Goal: Information Seeking & Learning: Learn about a topic

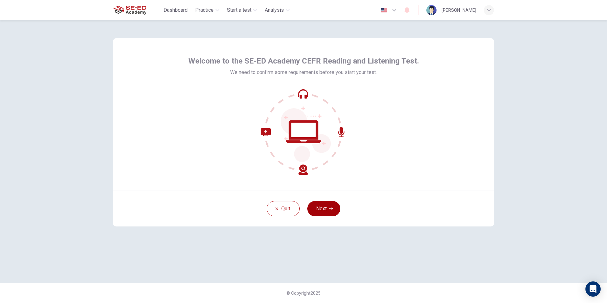
click at [313, 209] on button "Next" at bounding box center [323, 208] width 33 height 15
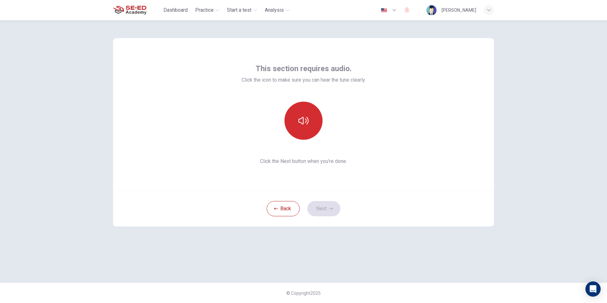
click at [305, 116] on icon "button" at bounding box center [303, 121] width 10 height 10
click at [311, 203] on button "Next" at bounding box center [323, 208] width 33 height 15
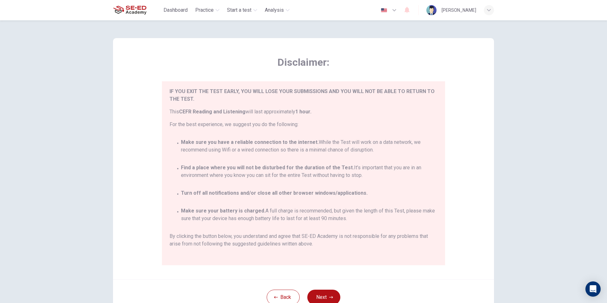
scroll to position [37, 0]
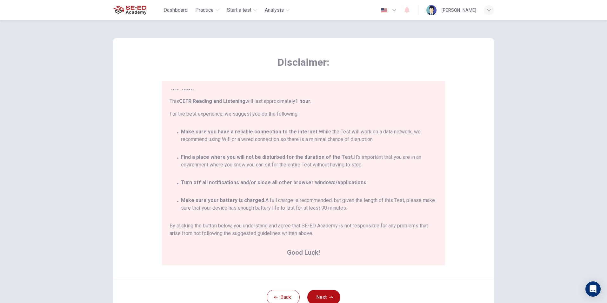
click at [319, 293] on button "Next" at bounding box center [323, 297] width 33 height 15
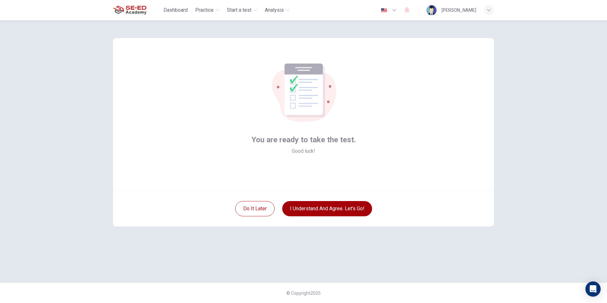
click at [303, 210] on button "I understand and agree. Let’s go!" at bounding box center [327, 208] width 90 height 15
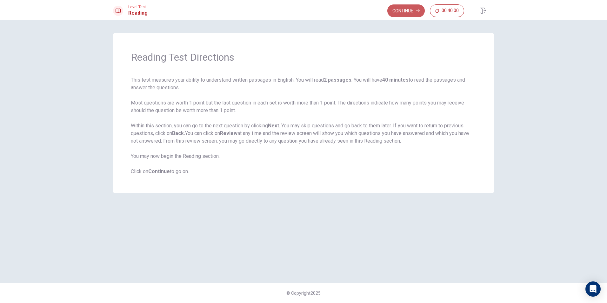
click at [405, 12] on button "Continue" at bounding box center [405, 10] width 37 height 13
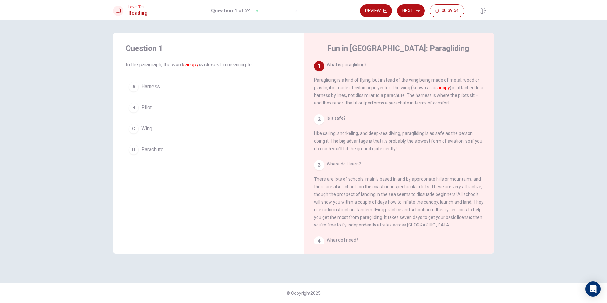
drag, startPoint x: 117, startPoint y: 64, endPoint x: 209, endPoint y: 66, distance: 91.5
click at [209, 66] on div "Question 1 In the paragraph, the word canopy is closest in meaning to: A Harnes…" at bounding box center [208, 100] width 190 height 135
click at [165, 130] on button "C Wing" at bounding box center [208, 129] width 165 height 16
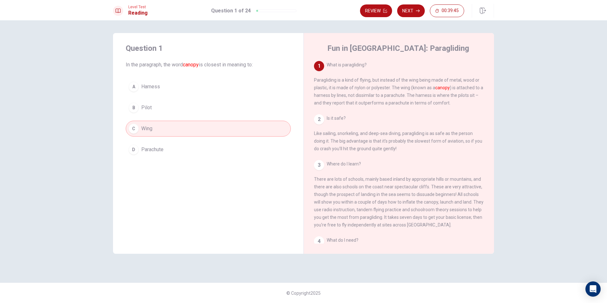
click at [406, 10] on button "Next" at bounding box center [411, 10] width 28 height 13
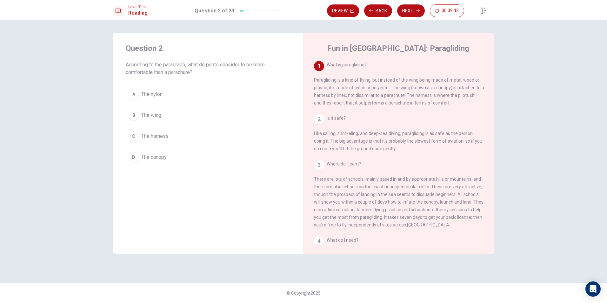
drag, startPoint x: 126, startPoint y: 64, endPoint x: 207, endPoint y: 69, distance: 80.7
click at [206, 72] on span "According to the paragraph, what do pilots consider to be more comfortable than…" at bounding box center [208, 68] width 165 height 15
drag, startPoint x: 195, startPoint y: 66, endPoint x: 264, endPoint y: 69, distance: 68.6
click at [264, 69] on span "According to the paragraph, what do pilots consider to be more comfortable than…" at bounding box center [208, 68] width 165 height 15
drag, startPoint x: 187, startPoint y: 63, endPoint x: 204, endPoint y: 63, distance: 17.8
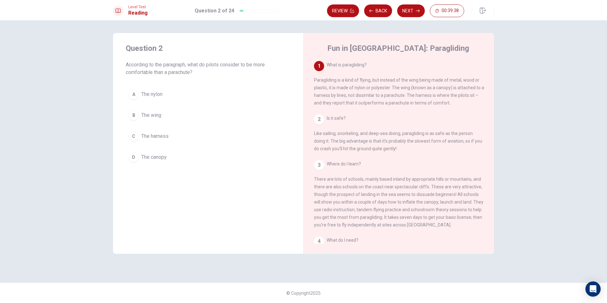
click at [204, 63] on span "According to the paragraph, what do pilots consider to be more comfortable than…" at bounding box center [208, 68] width 165 height 15
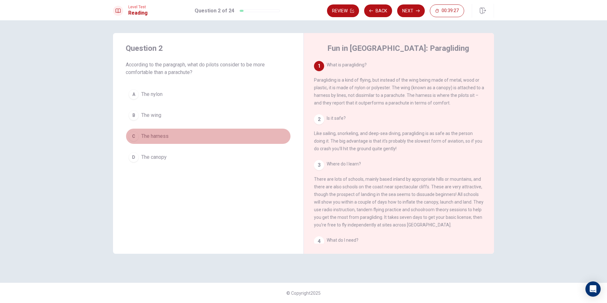
click at [166, 137] on span "The harness" at bounding box center [154, 136] width 27 height 8
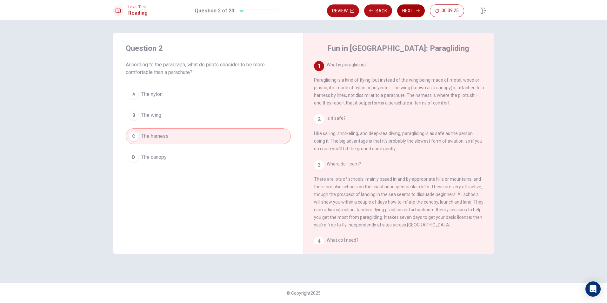
click at [408, 9] on button "Next" at bounding box center [411, 10] width 28 height 13
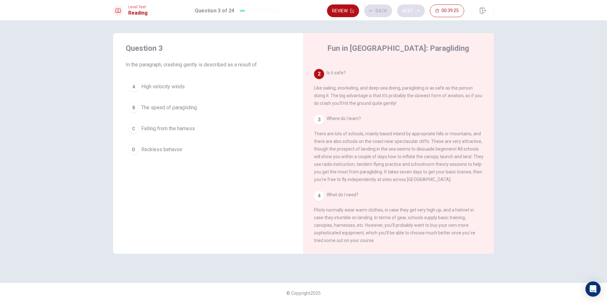
scroll to position [55, 0]
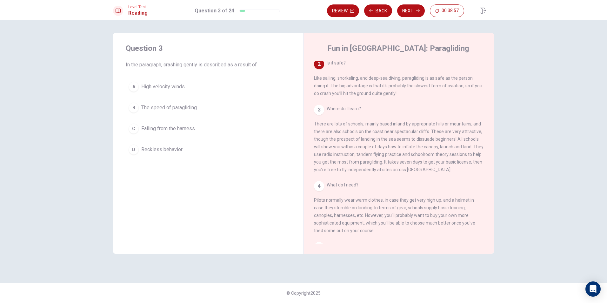
click at [202, 111] on button "B The speed of paragliding" at bounding box center [208, 108] width 165 height 16
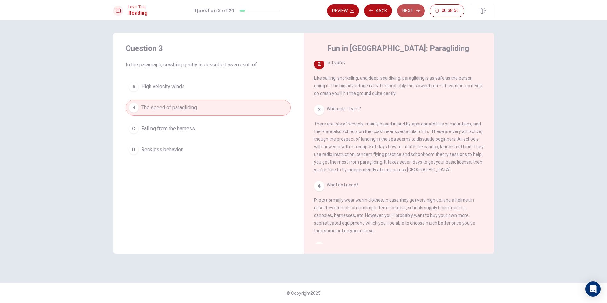
click at [410, 6] on button "Next" at bounding box center [411, 10] width 28 height 13
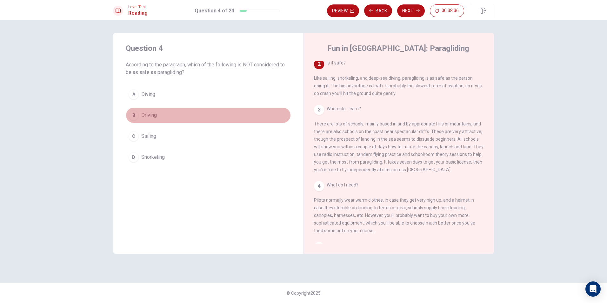
click at [158, 113] on button "B Driving" at bounding box center [208, 115] width 165 height 16
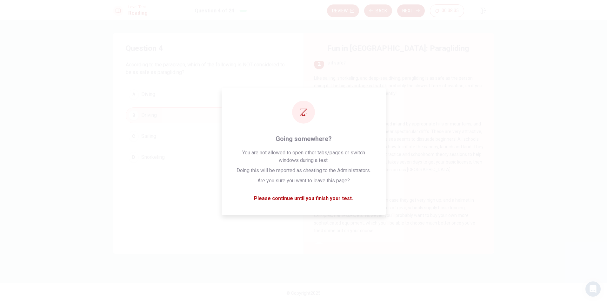
click at [416, 10] on button "Next" at bounding box center [411, 10] width 28 height 13
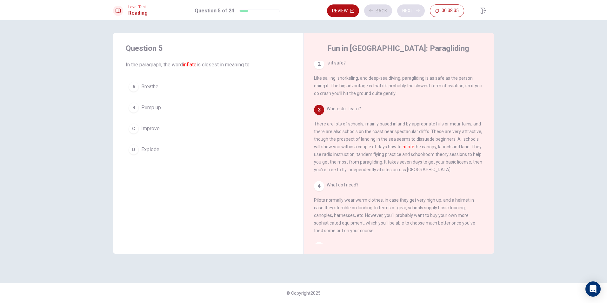
scroll to position [103, 0]
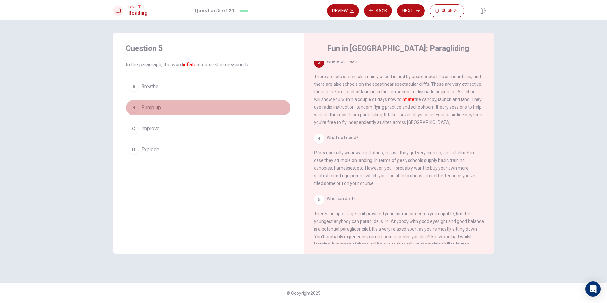
click at [174, 107] on button "B Pump up" at bounding box center [208, 108] width 165 height 16
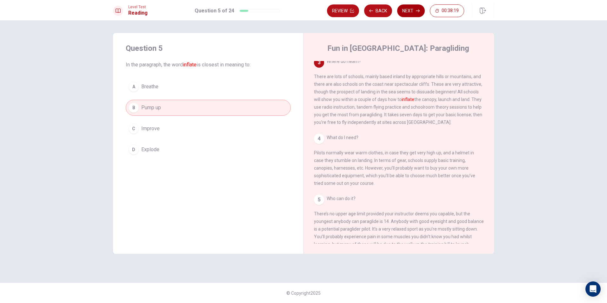
click at [407, 11] on button "Next" at bounding box center [411, 10] width 28 height 13
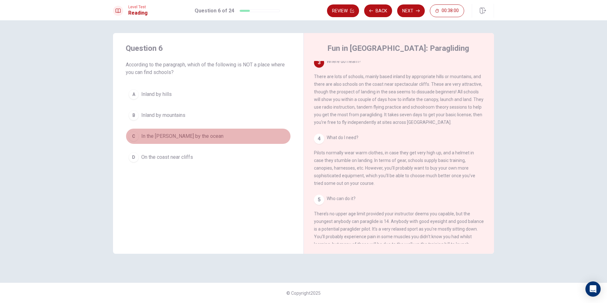
click at [170, 133] on span "In the [PERSON_NAME] by the ocean" at bounding box center [182, 136] width 82 height 8
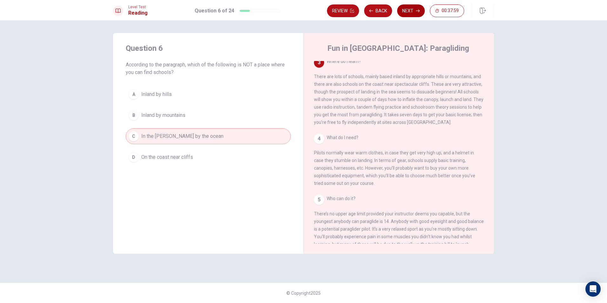
click at [407, 12] on button "Next" at bounding box center [411, 10] width 28 height 13
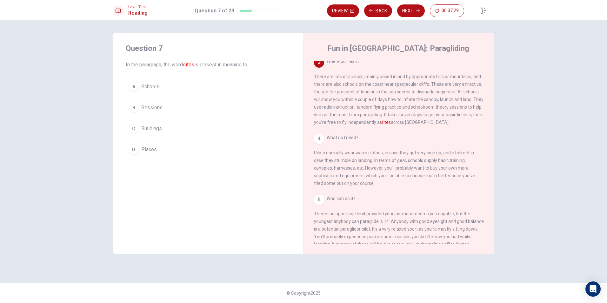
click at [154, 152] on span "Places" at bounding box center [149, 150] width 16 height 8
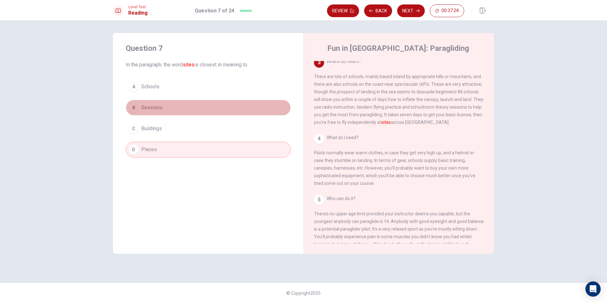
click at [175, 105] on button "B Sessions" at bounding box center [208, 108] width 165 height 16
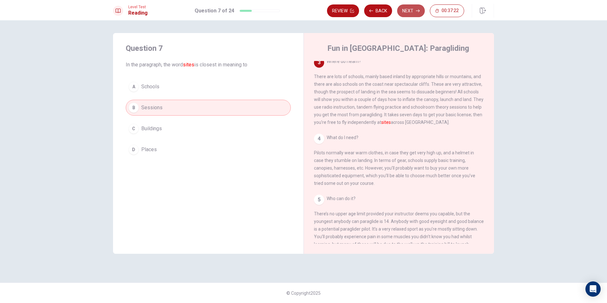
click at [404, 9] on button "Next" at bounding box center [411, 10] width 28 height 13
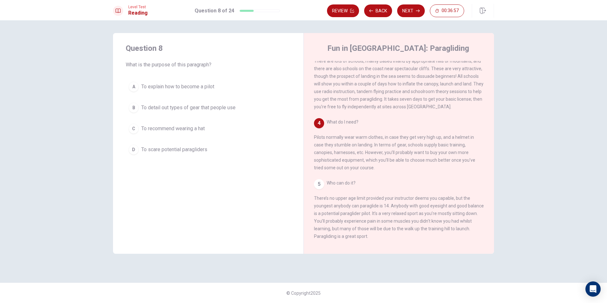
click at [158, 99] on div "A To explain how to become a pilot B To detail out types of gear that people us…" at bounding box center [208, 118] width 165 height 79
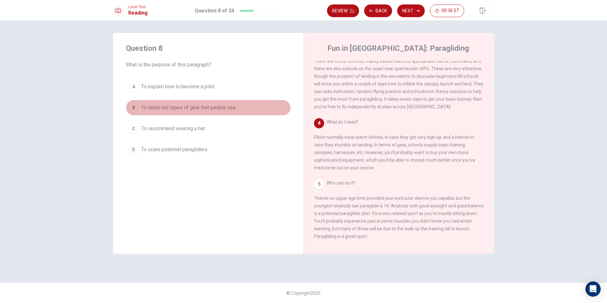
drag, startPoint x: 154, startPoint y: 105, endPoint x: 237, endPoint y: 92, distance: 83.6
click at [154, 104] on span "To detail out types of gear that people use" at bounding box center [188, 108] width 94 height 8
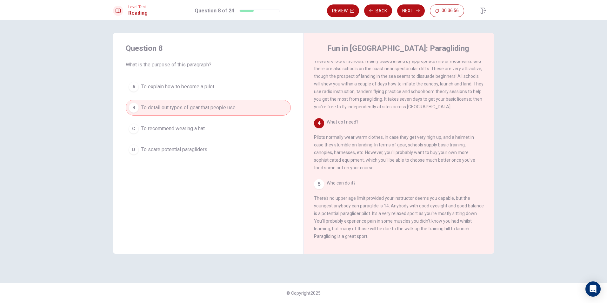
click at [407, 8] on button "Next" at bounding box center [411, 10] width 28 height 13
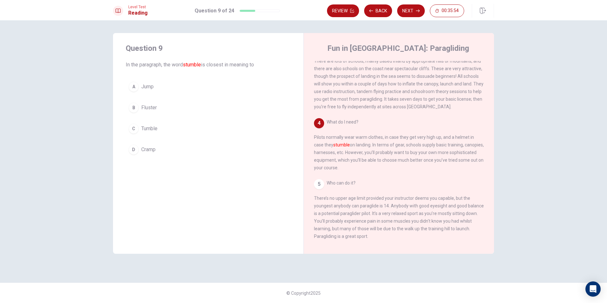
click at [163, 124] on button "C Tumble" at bounding box center [208, 129] width 165 height 16
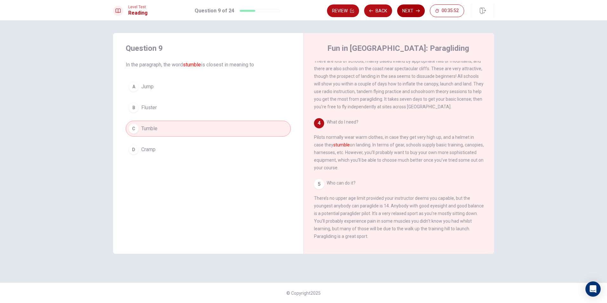
click at [411, 13] on button "Next" at bounding box center [411, 10] width 28 height 13
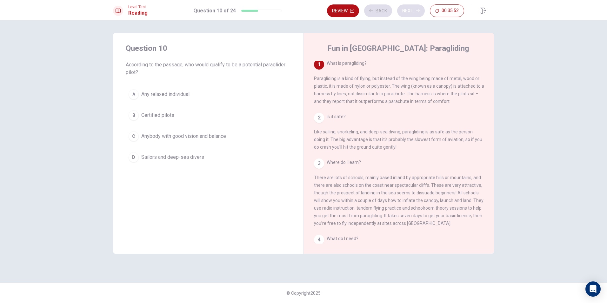
scroll to position [0, 0]
drag, startPoint x: 317, startPoint y: 81, endPoint x: 331, endPoint y: 84, distance: 14.4
click at [367, 82] on span "What is paragliding? Paragliding is a kind of flying, but instead of the wing b…" at bounding box center [399, 83] width 170 height 43
drag, startPoint x: 155, startPoint y: 62, endPoint x: 261, endPoint y: 62, distance: 105.7
click at [250, 62] on span "According to the passage, who would qualify to be a potential paraglider pilot?" at bounding box center [208, 68] width 165 height 15
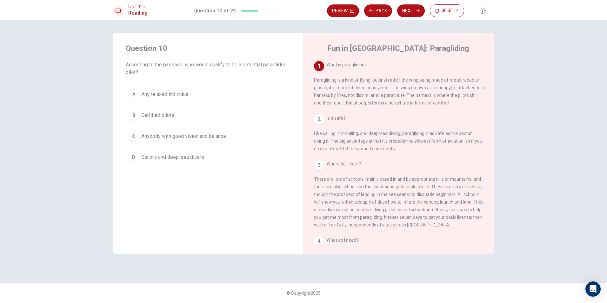
click at [150, 136] on span "Anybody with good vision and balance" at bounding box center [183, 136] width 85 height 8
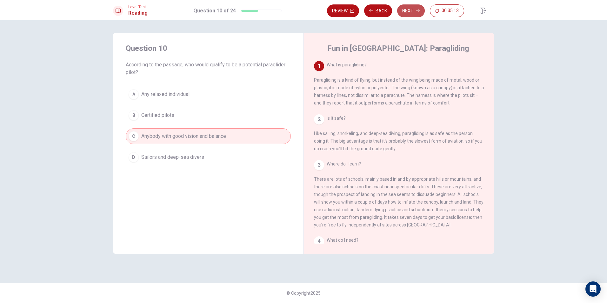
click at [409, 13] on button "Next" at bounding box center [411, 10] width 28 height 13
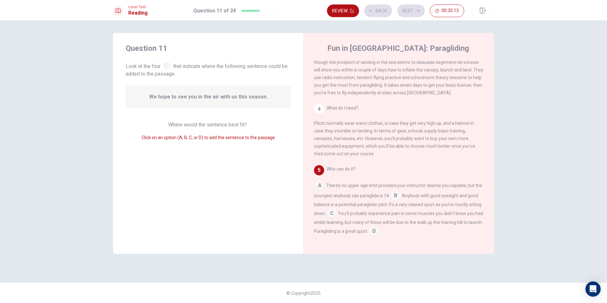
scroll to position [141, 0]
click at [320, 188] on input at bounding box center [320, 186] width 10 height 10
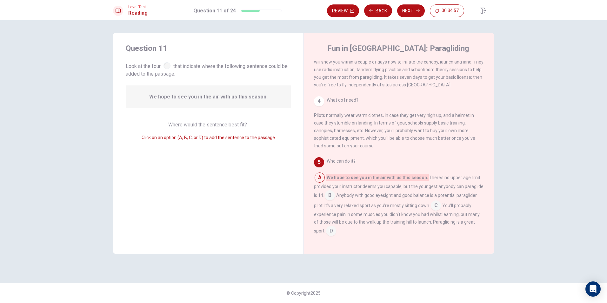
click at [329, 235] on input at bounding box center [331, 231] width 10 height 10
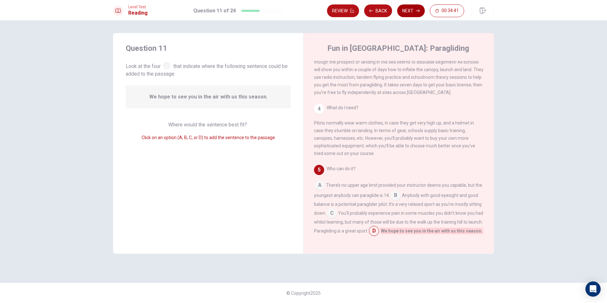
click at [408, 14] on button "Next" at bounding box center [411, 10] width 28 height 13
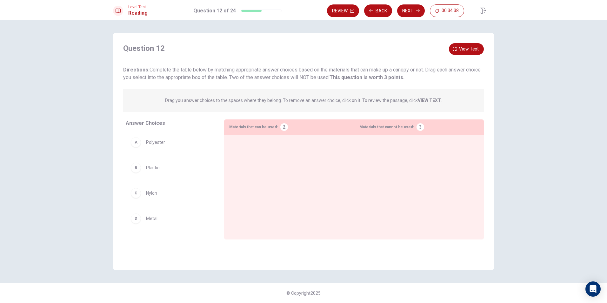
drag, startPoint x: 153, startPoint y: 99, endPoint x: 172, endPoint y: 79, distance: 27.4
click at [242, 99] on div "Drag you answer choices to the spaces where they belong. To remove an answer ch…" at bounding box center [303, 100] width 361 height 23
drag, startPoint x: 161, startPoint y: 72, endPoint x: 289, endPoint y: 70, distance: 128.3
click at [290, 70] on span "Directions: Complete the table below by matching appropriate answer choices bas…" at bounding box center [301, 74] width 357 height 14
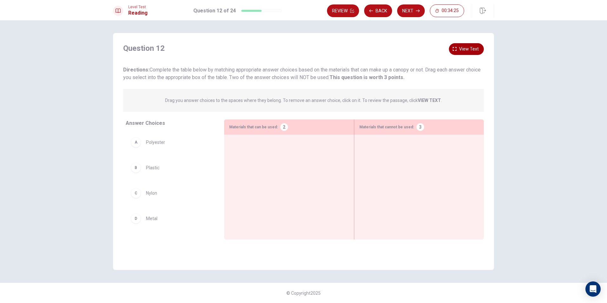
click at [459, 50] on button "View text" at bounding box center [466, 49] width 35 height 12
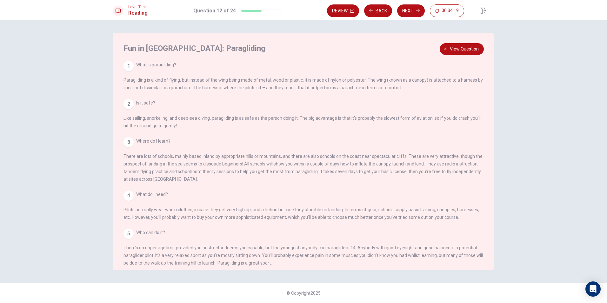
drag, startPoint x: 171, startPoint y: 81, endPoint x: 235, endPoint y: 79, distance: 63.9
click at [231, 78] on div "1 What is paragliding? Paragliding is a kind of flying, but instead of the wing…" at bounding box center [303, 76] width 361 height 30
click at [465, 51] on span "View question" at bounding box center [464, 49] width 29 height 8
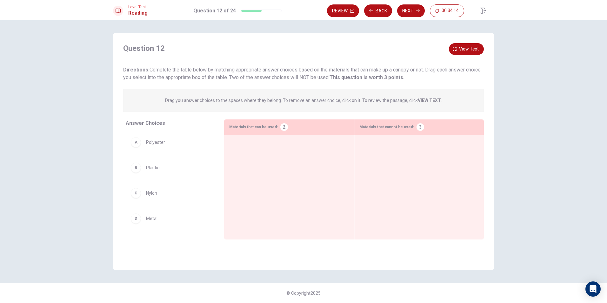
click at [443, 69] on span "Directions: Complete the table below by matching appropriate answer choices bas…" at bounding box center [301, 74] width 357 height 14
click at [448, 64] on div "Question 12 View text Directions: Complete the table below by matching appropri…" at bounding box center [303, 62] width 361 height 38
click at [461, 48] on span "View text" at bounding box center [469, 49] width 20 height 8
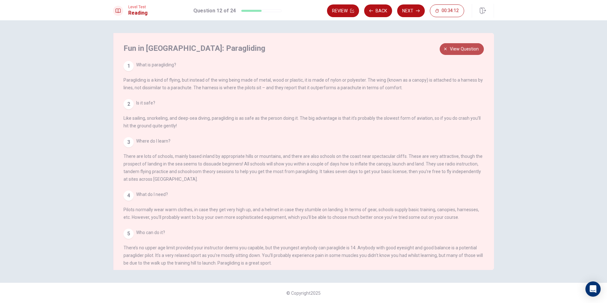
click at [461, 48] on span "View question" at bounding box center [464, 49] width 29 height 8
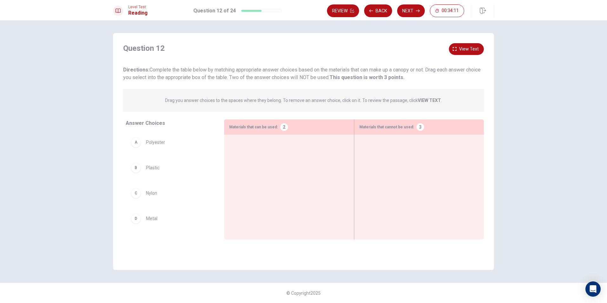
click at [466, 36] on div "Question 12 View text Directions: Complete the table below by matching appropri…" at bounding box center [303, 151] width 381 height 237
click at [461, 45] on button "View text" at bounding box center [466, 49] width 35 height 12
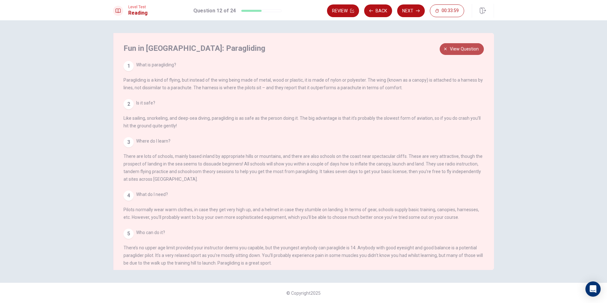
click at [463, 49] on span "View question" at bounding box center [464, 49] width 29 height 8
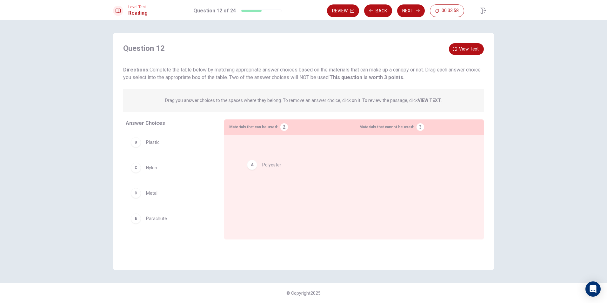
drag, startPoint x: 233, startPoint y: 165, endPoint x: 277, endPoint y: 170, distance: 44.7
drag, startPoint x: 248, startPoint y: 196, endPoint x: 270, endPoint y: 197, distance: 22.9
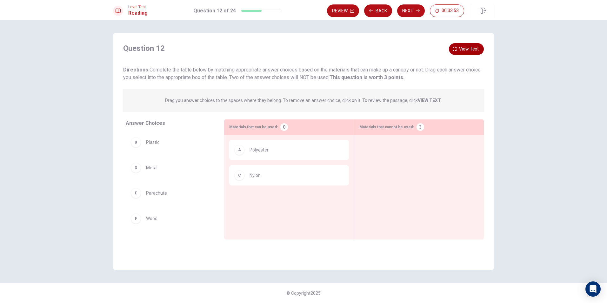
click at [471, 47] on span "View text" at bounding box center [469, 49] width 20 height 8
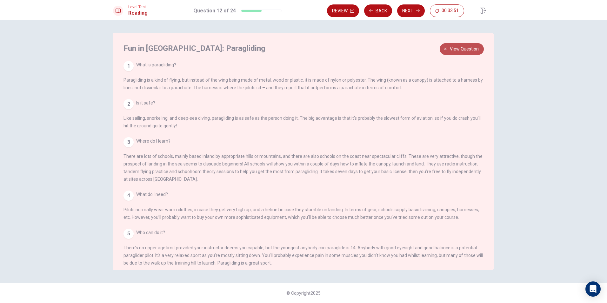
click at [481, 50] on button "View question" at bounding box center [462, 49] width 44 height 12
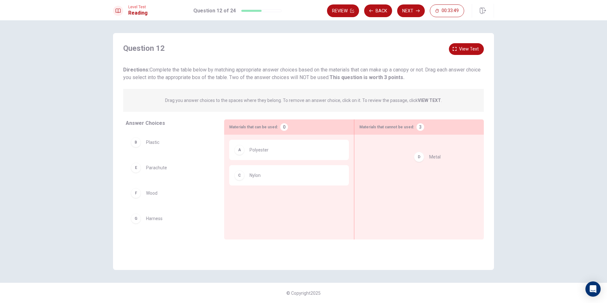
drag, startPoint x: 249, startPoint y: 174, endPoint x: 276, endPoint y: 161, distance: 30.1
drag, startPoint x: 150, startPoint y: 146, endPoint x: 379, endPoint y: 176, distance: 230.4
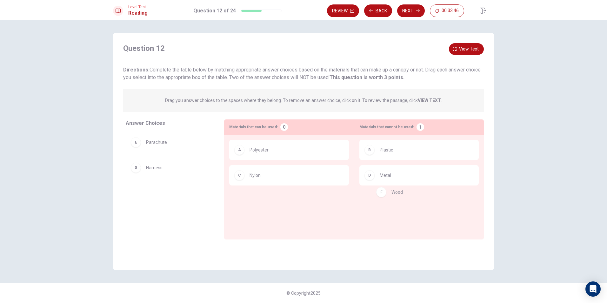
drag, startPoint x: 156, startPoint y: 177, endPoint x: 396, endPoint y: 199, distance: 240.4
click at [413, 10] on button "Next" at bounding box center [411, 10] width 28 height 13
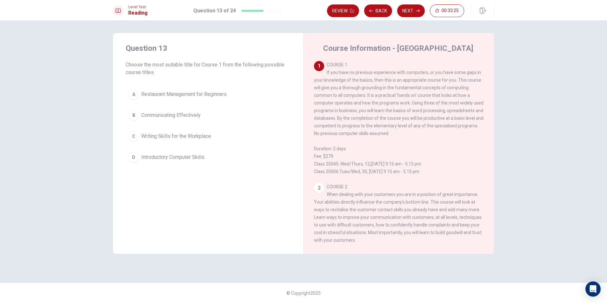
drag, startPoint x: 330, startPoint y: 73, endPoint x: 409, endPoint y: 72, distance: 78.1
click at [403, 72] on span "COURSE 1 If you have no previous experience with computers, or you have some ga…" at bounding box center [399, 118] width 170 height 112
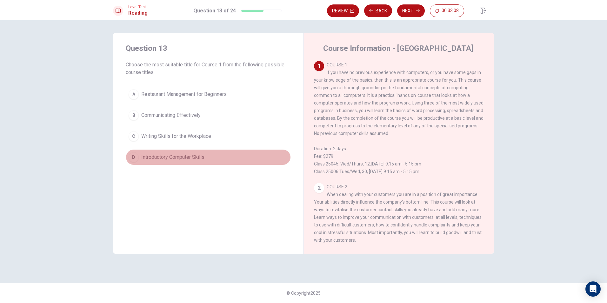
click at [169, 160] on span "Introductory Computer Skills" at bounding box center [172, 157] width 63 height 8
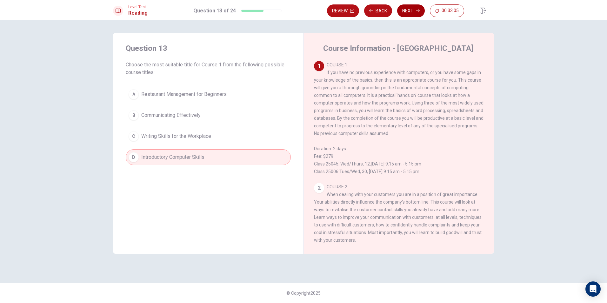
click at [405, 11] on button "Next" at bounding box center [411, 10] width 28 height 13
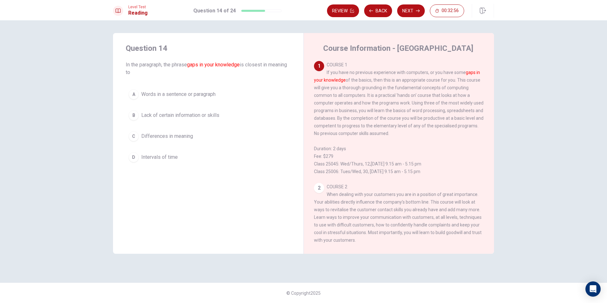
click at [164, 119] on button "B Lack of certain information or skills" at bounding box center [208, 115] width 165 height 16
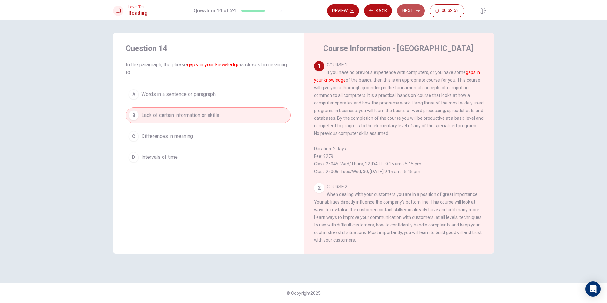
click at [403, 11] on button "Next" at bounding box center [411, 10] width 28 height 13
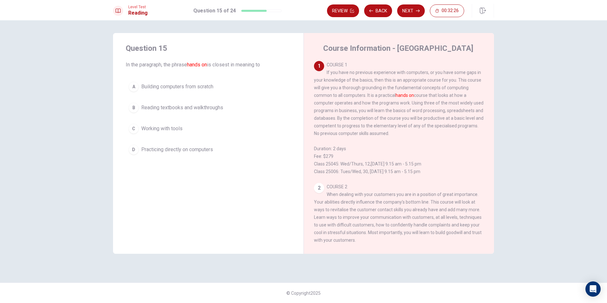
drag, startPoint x: 192, startPoint y: 64, endPoint x: 216, endPoint y: 64, distance: 23.2
click at [216, 64] on span "In the paragraph, the phrase hands on is closest in meaning to" at bounding box center [208, 65] width 165 height 8
click at [170, 148] on span "Practicing directly on computers" at bounding box center [177, 150] width 72 height 8
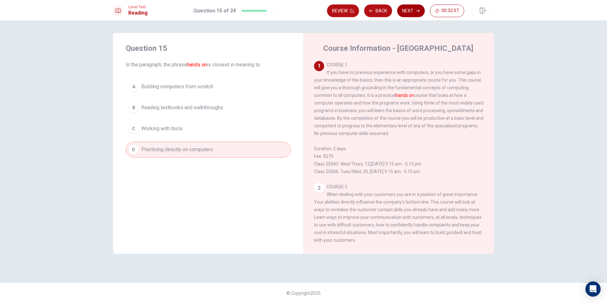
click at [410, 11] on button "Next" at bounding box center [411, 10] width 28 height 13
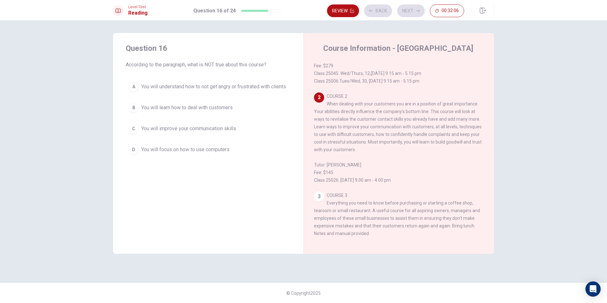
scroll to position [103, 0]
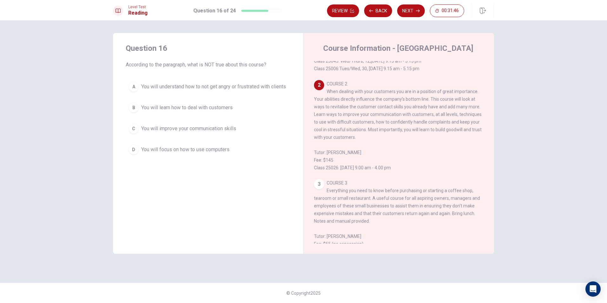
drag, startPoint x: 328, startPoint y: 97, endPoint x: 457, endPoint y: 108, distance: 129.4
click at [473, 107] on span "COURSE 2 When dealing with your customers you are in a position of great import…" at bounding box center [398, 125] width 168 height 89
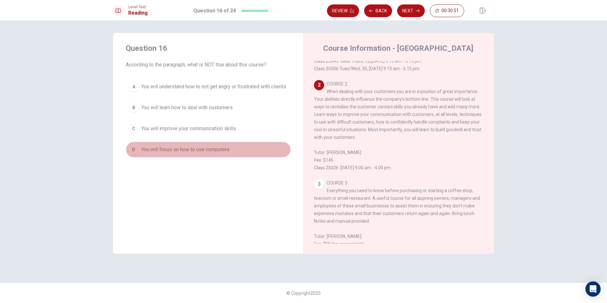
click at [204, 157] on button "D You will focus on how to use computers" at bounding box center [208, 150] width 165 height 16
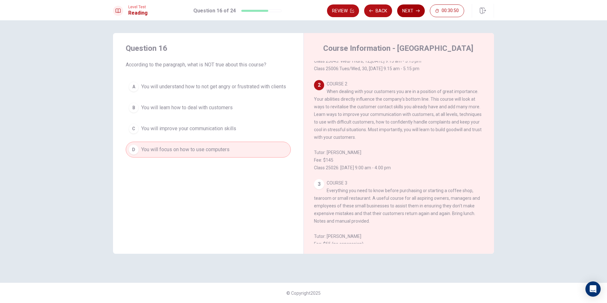
click at [415, 16] on button "Next" at bounding box center [411, 10] width 28 height 13
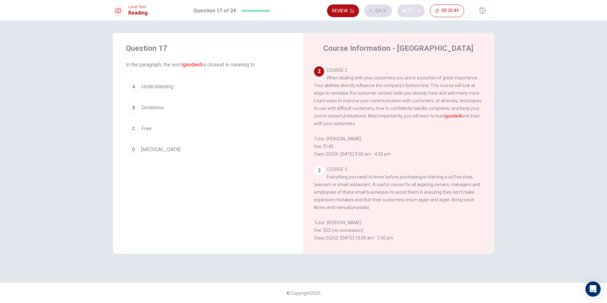
scroll to position [127, 0]
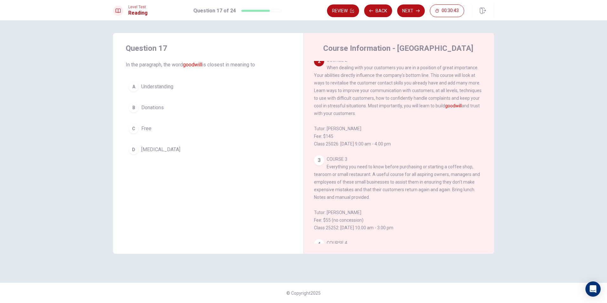
click at [156, 150] on span "[MEDICAL_DATA]" at bounding box center [160, 150] width 39 height 8
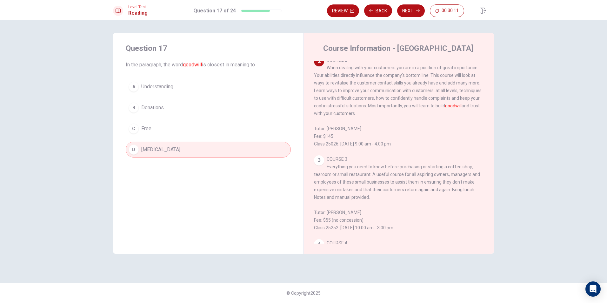
click at [190, 88] on button "A Understanding" at bounding box center [208, 87] width 165 height 16
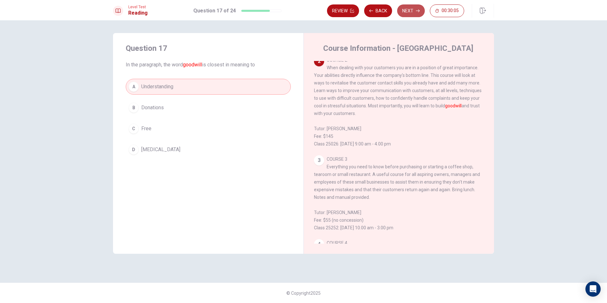
click at [417, 11] on icon "button" at bounding box center [418, 11] width 4 height 3
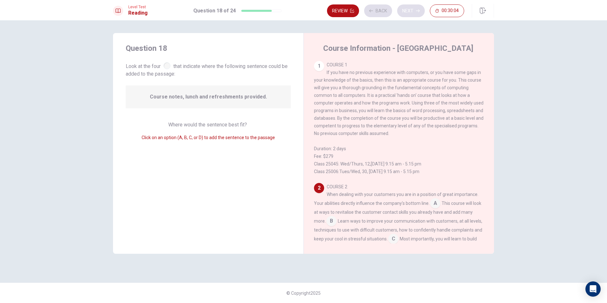
scroll to position [86, 0]
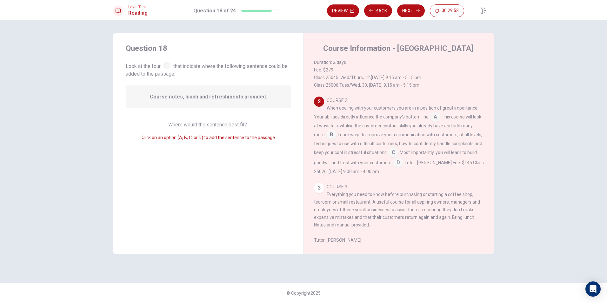
click at [439, 120] on input at bounding box center [435, 117] width 10 height 10
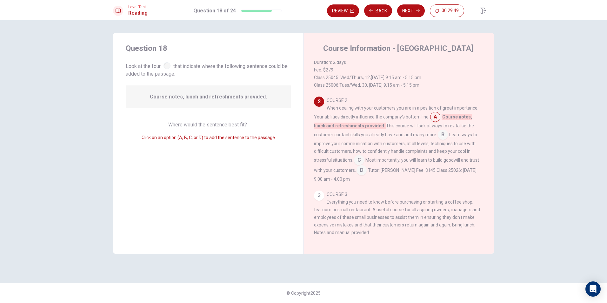
drag, startPoint x: 324, startPoint y: 110, endPoint x: 464, endPoint y: 114, distance: 140.1
click at [466, 114] on div "COURSE 2 When dealing with your customers you are in a position of great import…" at bounding box center [399, 140] width 170 height 86
click at [443, 138] on input at bounding box center [443, 135] width 10 height 10
click at [361, 176] on input at bounding box center [362, 171] width 10 height 10
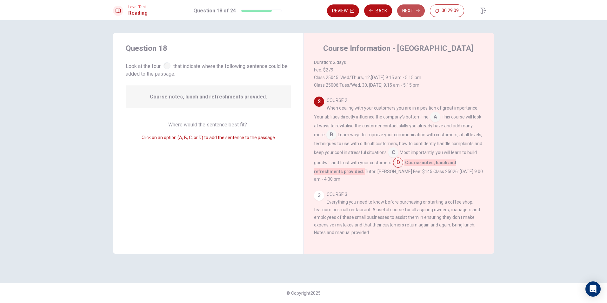
click at [410, 13] on button "Next" at bounding box center [411, 10] width 28 height 13
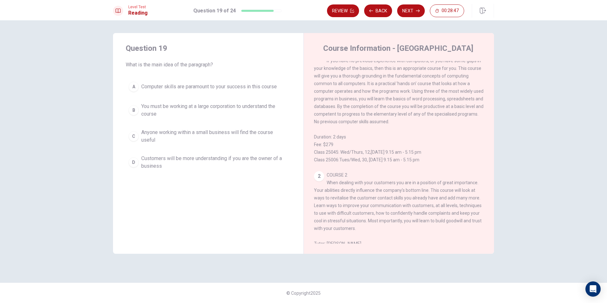
scroll to position [0, 0]
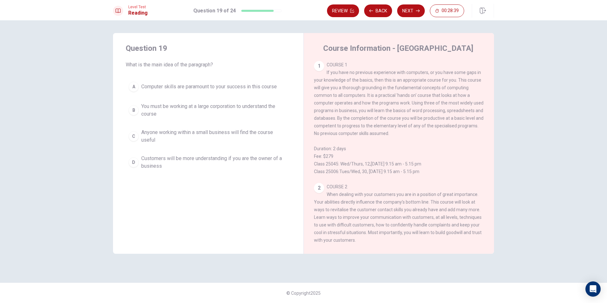
click at [142, 92] on button "A Computer skills are paramount to your success in this course" at bounding box center [208, 87] width 165 height 16
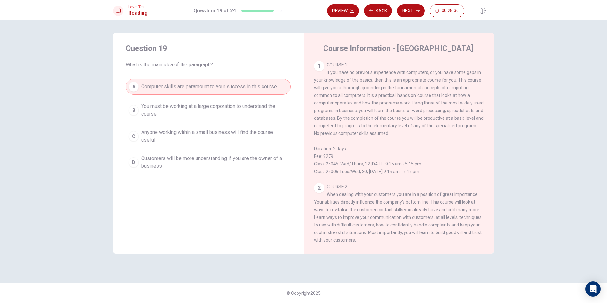
click at [419, 15] on button "Next" at bounding box center [411, 10] width 28 height 13
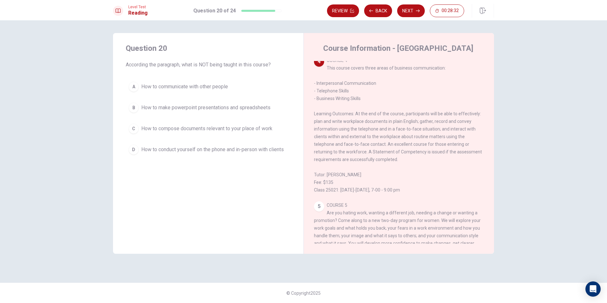
scroll to position [309, 0]
drag, startPoint x: 131, startPoint y: 62, endPoint x: 258, endPoint y: 64, distance: 127.0
click at [258, 64] on span "According the paragraph, what is NOT being taught in this course?" at bounding box center [208, 65] width 165 height 8
drag, startPoint x: 319, startPoint y: 98, endPoint x: 364, endPoint y: 98, distance: 45.1
click at [372, 99] on div "4 COURSE 4 This course covers three areas of business communication: - Interper…" at bounding box center [399, 125] width 170 height 137
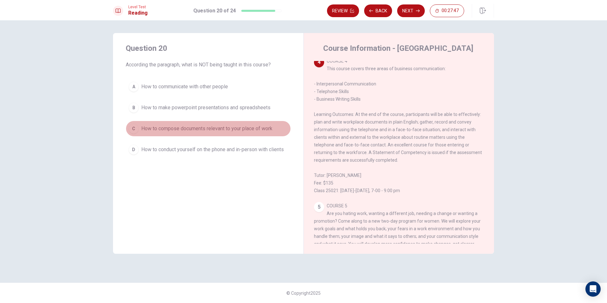
click at [202, 128] on span "How to compose documents relevant to your place of work" at bounding box center [206, 129] width 131 height 8
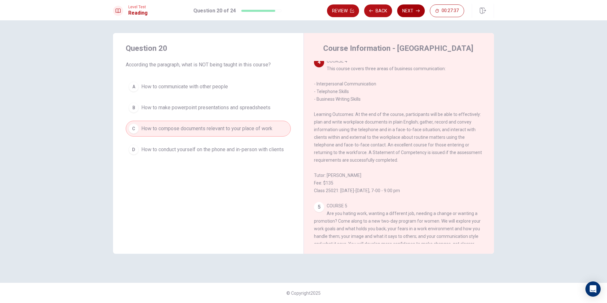
click at [411, 13] on button "Next" at bounding box center [411, 10] width 28 height 13
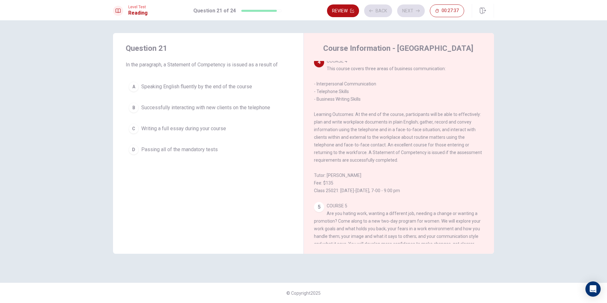
scroll to position [317, 0]
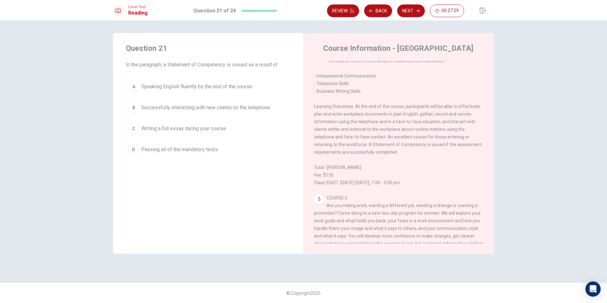
click at [138, 65] on span "In the paragraph, a Statement of Competency is issued as a result of" at bounding box center [208, 65] width 165 height 8
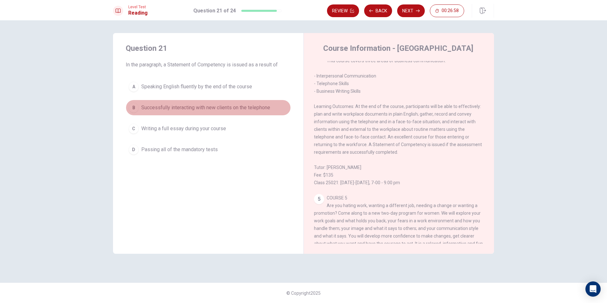
click at [167, 106] on span "Successfully interacting with new clients on the telephone" at bounding box center [205, 108] width 129 height 8
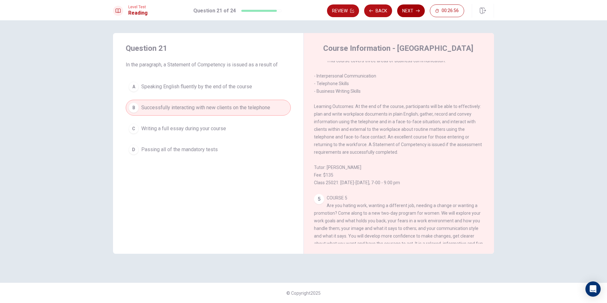
click at [411, 10] on button "Next" at bounding box center [411, 10] width 28 height 13
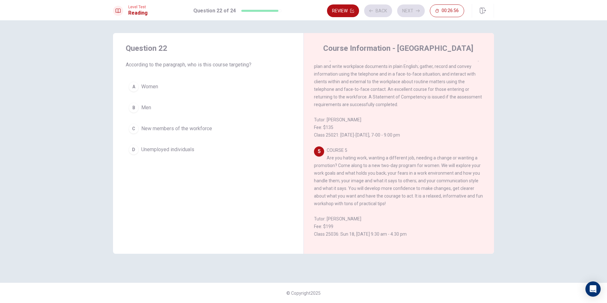
scroll to position [387, 0]
click at [157, 84] on span "Women" at bounding box center [149, 87] width 17 height 8
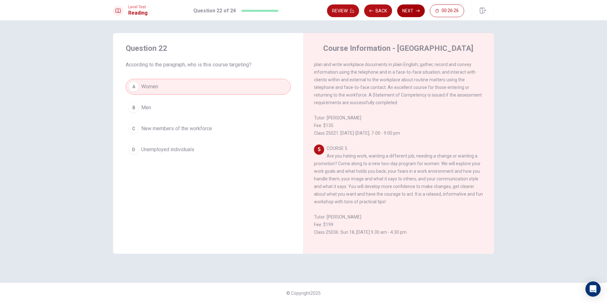
click at [405, 12] on button "Next" at bounding box center [411, 10] width 28 height 13
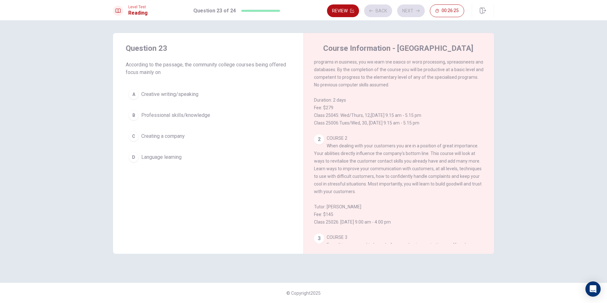
scroll to position [0, 0]
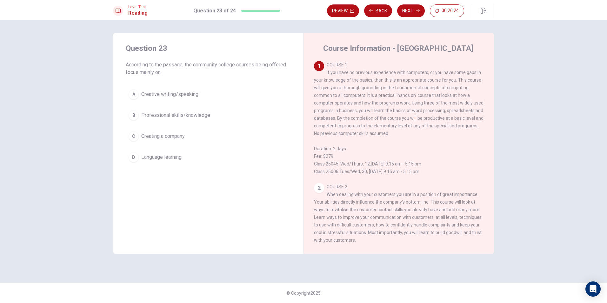
click at [134, 70] on span "According to the passage, the community college courses being offered focus mai…" at bounding box center [208, 68] width 165 height 15
click at [202, 110] on button "B Professional skills/knowledge" at bounding box center [208, 115] width 165 height 16
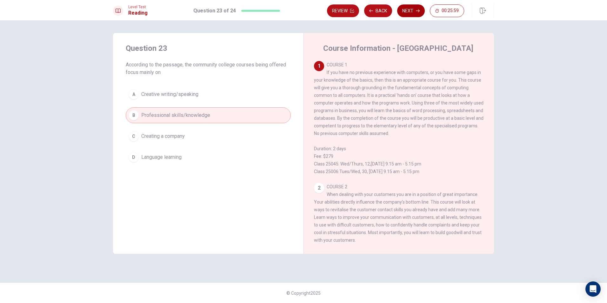
click at [417, 9] on button "Next" at bounding box center [411, 10] width 28 height 13
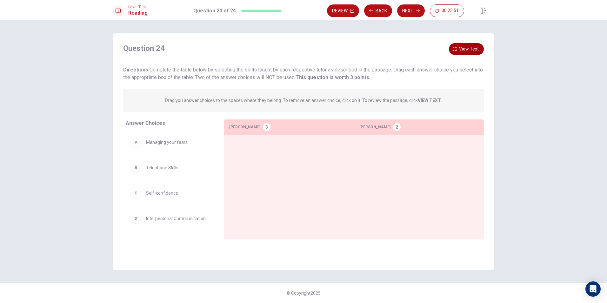
click at [464, 51] on span "View text" at bounding box center [469, 49] width 20 height 8
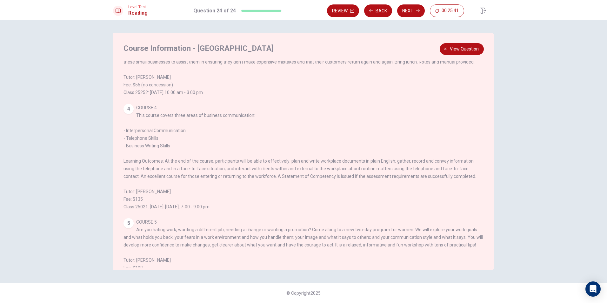
scroll to position [190, 0]
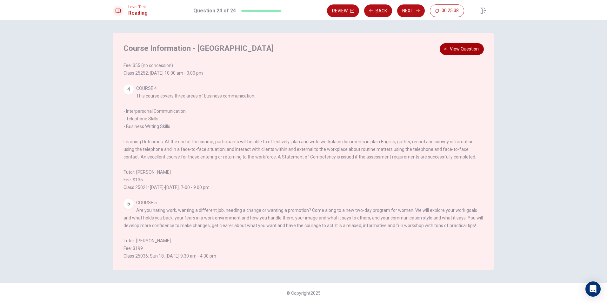
click at [464, 44] on button "View question" at bounding box center [462, 49] width 44 height 12
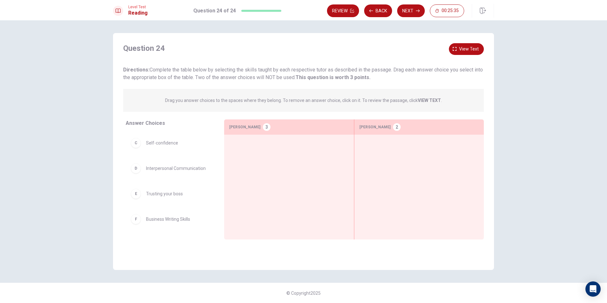
scroll to position [0, 0]
drag, startPoint x: 470, startPoint y: 45, endPoint x: 462, endPoint y: 48, distance: 8.5
click at [470, 44] on button "View text" at bounding box center [466, 49] width 35 height 12
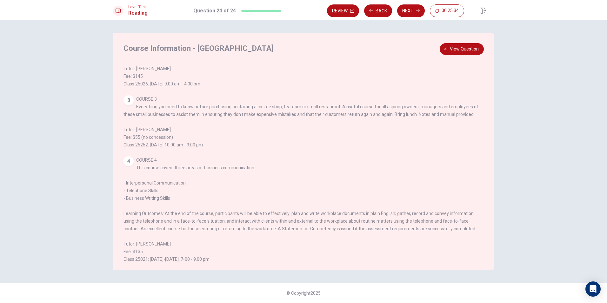
scroll to position [159, 0]
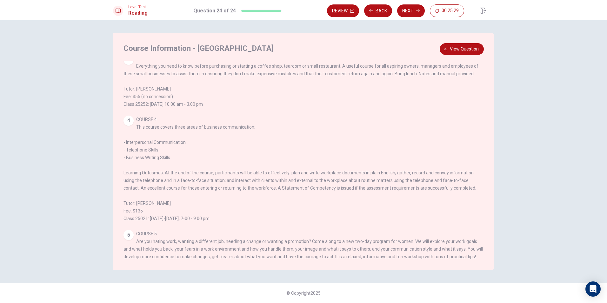
drag, startPoint x: 132, startPoint y: 149, endPoint x: 154, endPoint y: 152, distance: 22.5
click at [168, 146] on div "4 COURSE 4 This course covers three areas of business communication: - Interper…" at bounding box center [303, 169] width 361 height 107
drag, startPoint x: 150, startPoint y: 162, endPoint x: 144, endPoint y: 166, distance: 7.2
click at [149, 164] on div "4 COURSE 4 This course covers three areas of business communication: - Interper…" at bounding box center [303, 169] width 361 height 107
drag, startPoint x: 168, startPoint y: 171, endPoint x: 187, endPoint y: 169, distance: 19.2
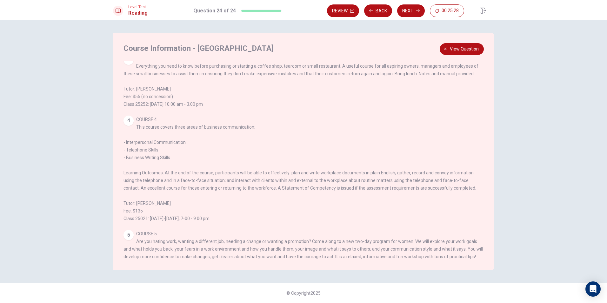
click at [188, 171] on div "4 COURSE 4 This course covers three areas of business communication: - Interper…" at bounding box center [303, 169] width 361 height 107
click at [463, 51] on span "View question" at bounding box center [464, 49] width 29 height 8
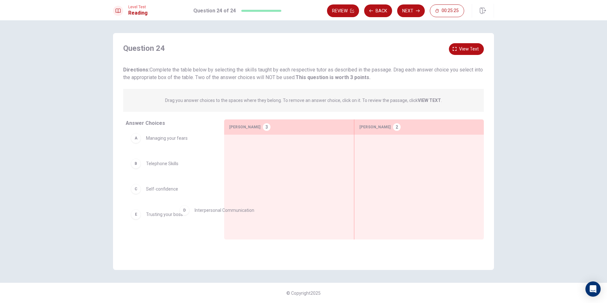
scroll to position [6, 0]
drag, startPoint x: 180, startPoint y: 225, endPoint x: 278, endPoint y: 191, distance: 104.4
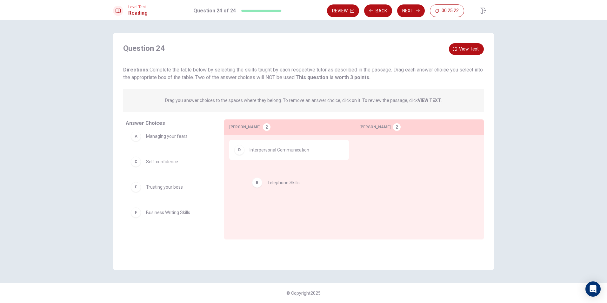
drag, startPoint x: 165, startPoint y: 166, endPoint x: 258, endPoint y: 180, distance: 94.7
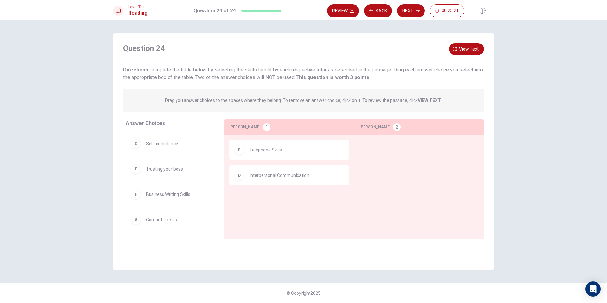
scroll to position [24, 0]
drag, startPoint x: 164, startPoint y: 198, endPoint x: 288, endPoint y: 205, distance: 124.0
click at [468, 53] on button "View text" at bounding box center [466, 49] width 35 height 12
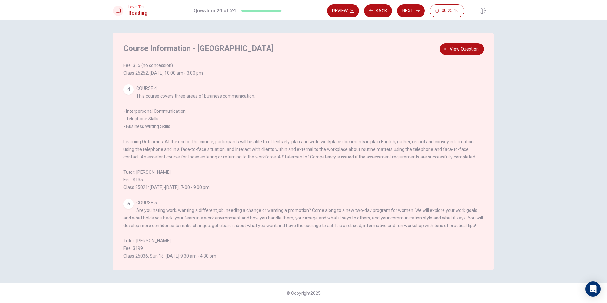
scroll to position [205, 0]
drag, startPoint x: 138, startPoint y: 212, endPoint x: 362, endPoint y: 211, distance: 224.1
click at [363, 211] on div "5 COURSE 5 Are you hating work, wanting a different job, needing a change or wa…" at bounding box center [303, 229] width 361 height 61
drag, startPoint x: 143, startPoint y: 206, endPoint x: 142, endPoint y: 210, distance: 3.6
click at [142, 210] on span "COURSE 5 Are you hating work, wanting a different job, needing a change or want…" at bounding box center [302, 229] width 359 height 58
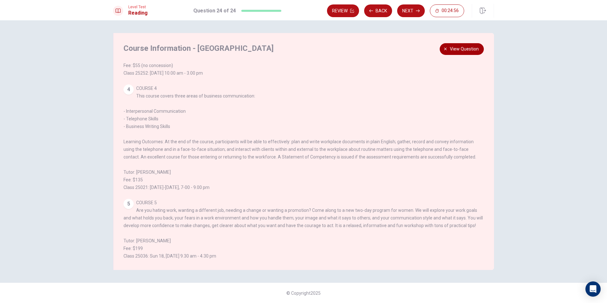
click at [459, 46] on span "View question" at bounding box center [464, 49] width 29 height 8
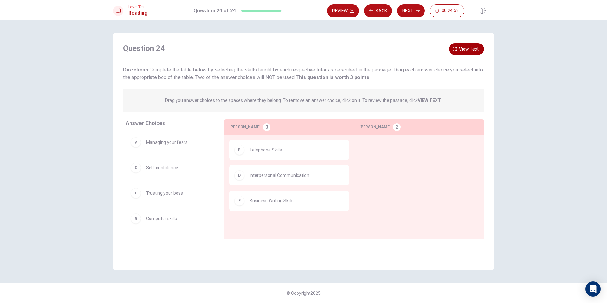
drag, startPoint x: 469, startPoint y: 52, endPoint x: 461, endPoint y: 55, distance: 8.0
click at [468, 52] on span "View text" at bounding box center [469, 49] width 20 height 8
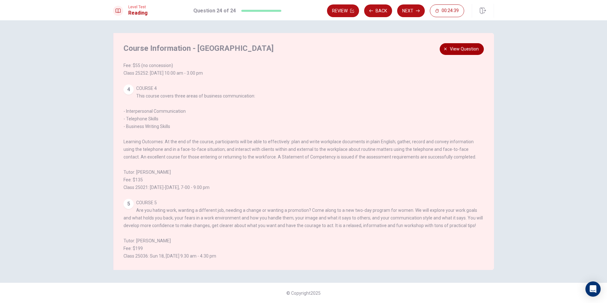
click at [476, 50] on span "View question" at bounding box center [464, 49] width 29 height 8
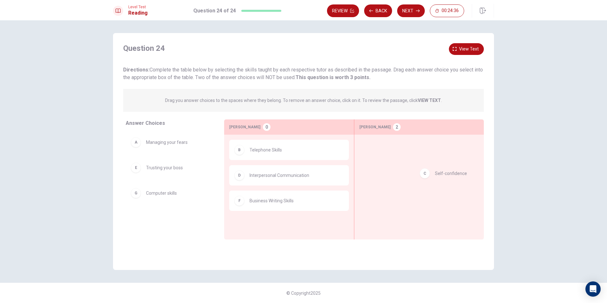
drag, startPoint x: 166, startPoint y: 173, endPoint x: 452, endPoint y: 178, distance: 286.4
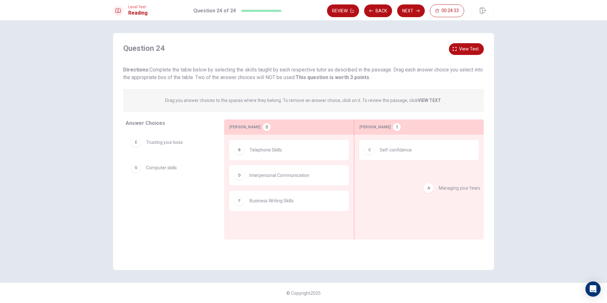
drag, startPoint x: 161, startPoint y: 149, endPoint x: 460, endPoint y: 193, distance: 302.3
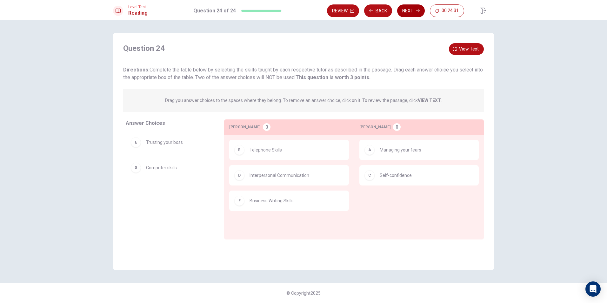
click at [409, 11] on button "Next" at bounding box center [411, 10] width 28 height 13
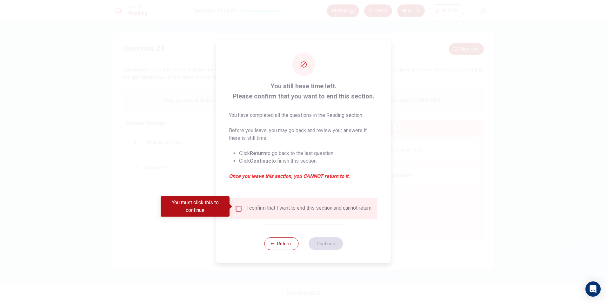
click at [238, 205] on input "You must click this to continue" at bounding box center [239, 209] width 8 height 8
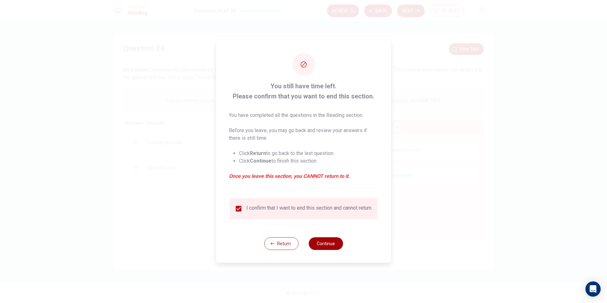
click at [319, 240] on button "Continue" at bounding box center [326, 243] width 34 height 13
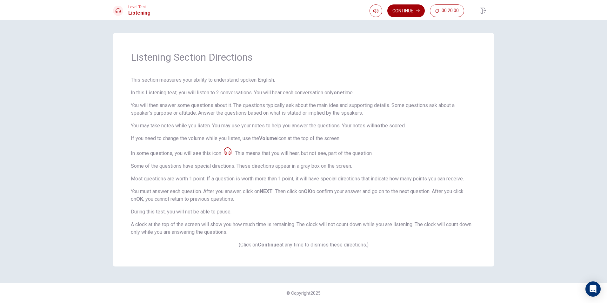
click at [392, 11] on button "Continue" at bounding box center [405, 10] width 37 height 13
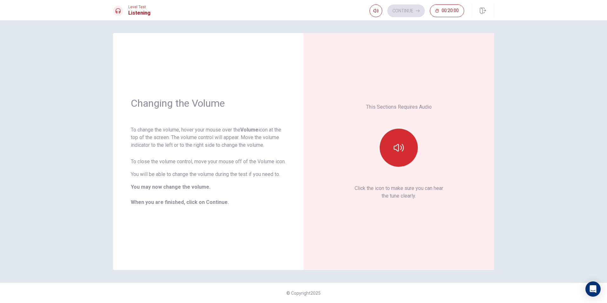
click at [406, 150] on button "button" at bounding box center [399, 148] width 38 height 38
click at [406, 151] on button "button" at bounding box center [399, 148] width 38 height 38
click at [407, 10] on button "Continue" at bounding box center [405, 10] width 37 height 13
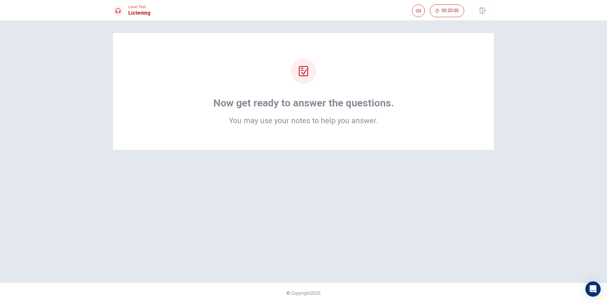
click at [403, 104] on div "Now get ready to answer the questions. You may use your notes to help you answe…" at bounding box center [303, 91] width 330 height 66
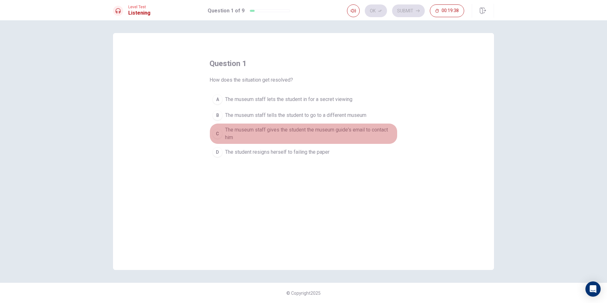
click at [235, 136] on span "The museum staff gives the student the museum guide's email to contact him" at bounding box center [310, 133] width 170 height 15
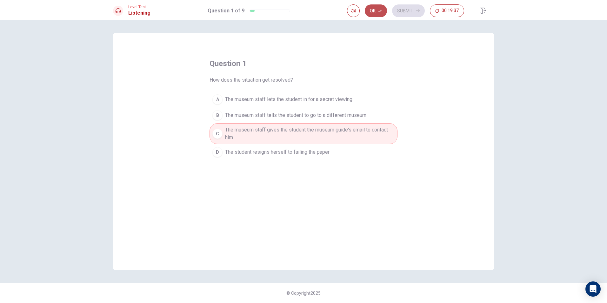
click at [379, 13] on button "Ok" at bounding box center [376, 10] width 22 height 13
click at [412, 11] on button "Submit" at bounding box center [408, 10] width 33 height 13
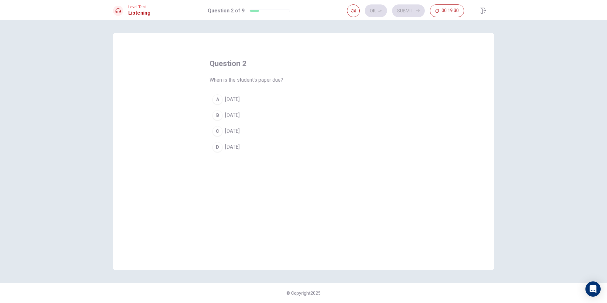
click at [240, 114] on span "[DATE]" at bounding box center [232, 115] width 15 height 8
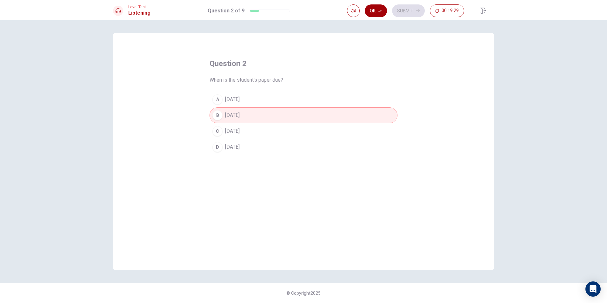
click at [369, 6] on button "Ok" at bounding box center [376, 10] width 22 height 13
click at [397, 8] on button "Submit" at bounding box center [408, 10] width 33 height 13
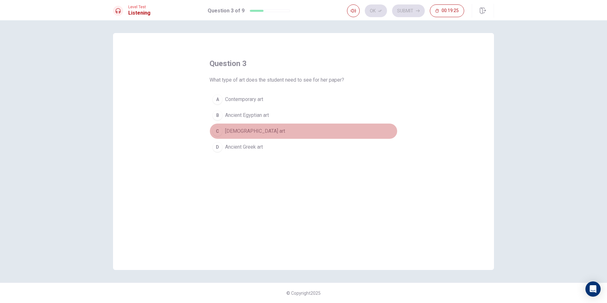
click at [260, 130] on span "[DEMOGRAPHIC_DATA] art" at bounding box center [255, 131] width 60 height 8
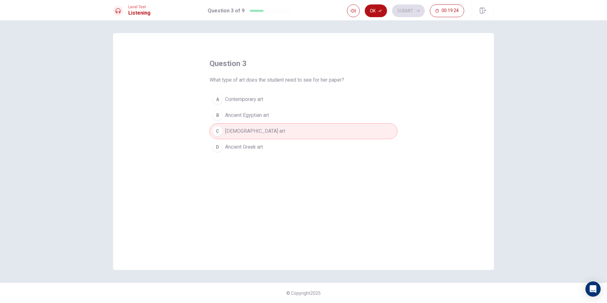
drag, startPoint x: 376, startPoint y: 10, endPoint x: 400, endPoint y: 4, distance: 25.0
click at [376, 9] on button "Ok" at bounding box center [376, 10] width 22 height 13
click at [410, 7] on button "Submit" at bounding box center [408, 10] width 33 height 13
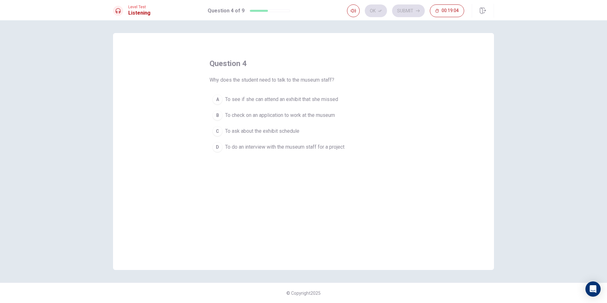
click at [235, 100] on span "To see if she can attend an exhibit that she missed" at bounding box center [281, 100] width 113 height 8
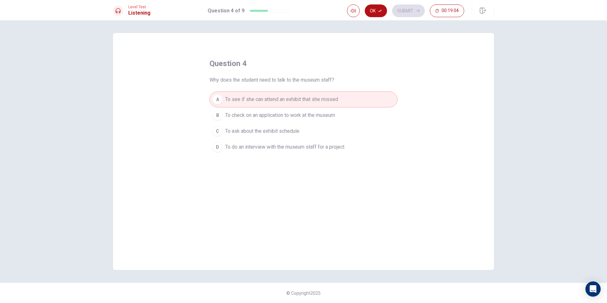
click at [373, 13] on button "Ok" at bounding box center [376, 10] width 22 height 13
click at [398, 11] on button "Submit" at bounding box center [408, 10] width 33 height 13
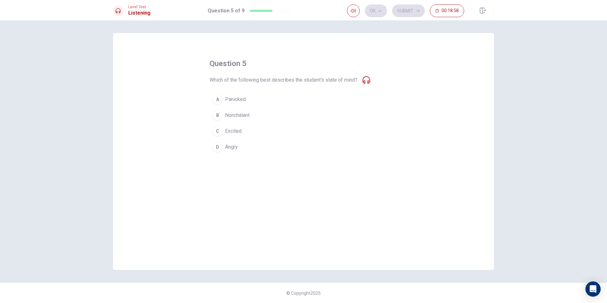
click at [230, 100] on span "Panicked" at bounding box center [235, 100] width 21 height 8
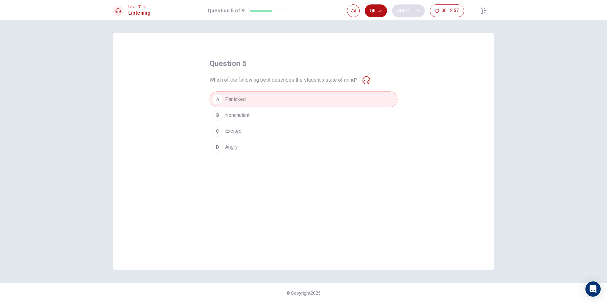
drag, startPoint x: 379, startPoint y: 12, endPoint x: 405, endPoint y: 10, distance: 25.8
click at [379, 12] on icon "button" at bounding box center [380, 11] width 4 height 4
click at [405, 10] on button "Submit" at bounding box center [408, 10] width 33 height 13
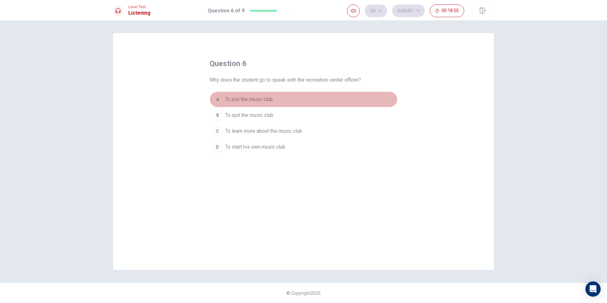
click at [279, 101] on button "A To join the music club" at bounding box center [304, 99] width 188 height 16
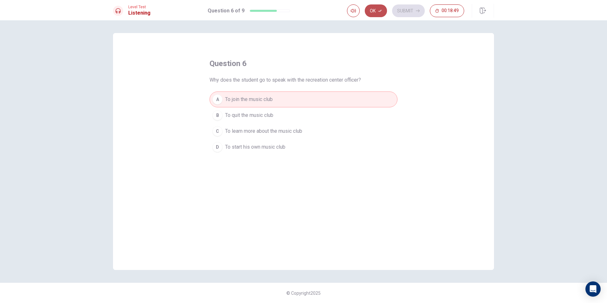
click at [375, 10] on button "Ok" at bounding box center [376, 10] width 22 height 13
click at [407, 13] on button "Submit" at bounding box center [408, 10] width 33 height 13
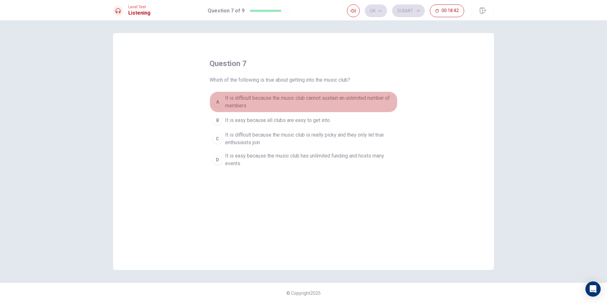
click at [258, 101] on span "It is difficult because the music club cannot sustain an unlimited number of me…" at bounding box center [310, 101] width 170 height 15
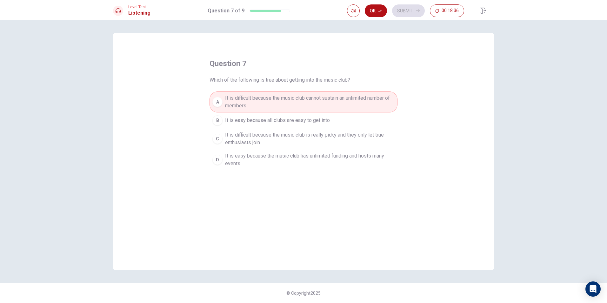
click at [382, 17] on div "Ok Submit 00:18:36" at bounding box center [420, 11] width 147 height 14
click at [381, 12] on icon "button" at bounding box center [380, 11] width 4 height 4
click at [406, 5] on button "Submit" at bounding box center [408, 10] width 33 height 13
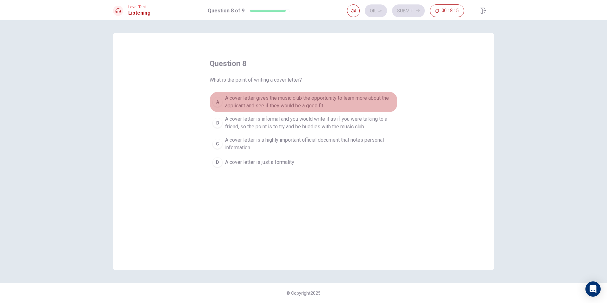
click at [277, 105] on span "A cover letter gives the music club the opportunity to learn more about the app…" at bounding box center [310, 101] width 170 height 15
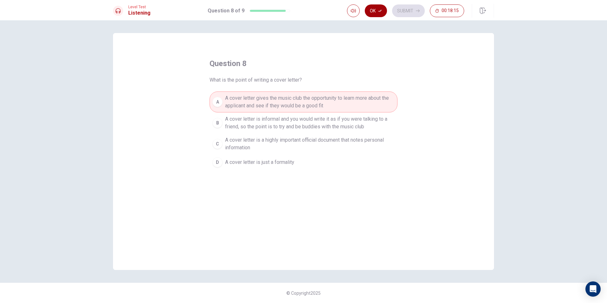
click at [374, 11] on button "Ok" at bounding box center [376, 10] width 22 height 13
click at [410, 7] on button "Submit" at bounding box center [408, 10] width 33 height 13
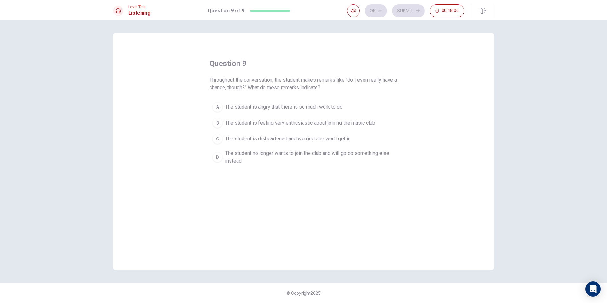
click at [338, 137] on span "The student is disheartened and worried she won't get in" at bounding box center [287, 139] width 125 height 8
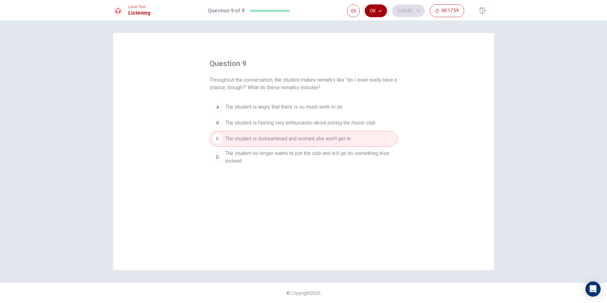
click at [379, 16] on button "Ok" at bounding box center [376, 10] width 22 height 13
click at [393, 9] on button "Submit" at bounding box center [408, 10] width 33 height 13
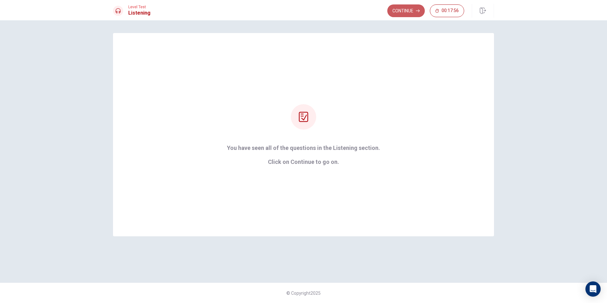
click at [397, 6] on button "Continue" at bounding box center [405, 10] width 37 height 13
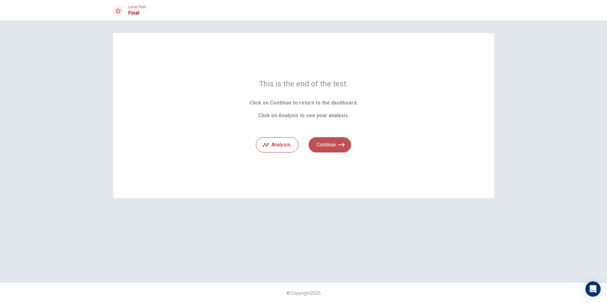
click at [321, 146] on button "Continue" at bounding box center [330, 144] width 43 height 15
